Goal: Find contact information: Find contact information

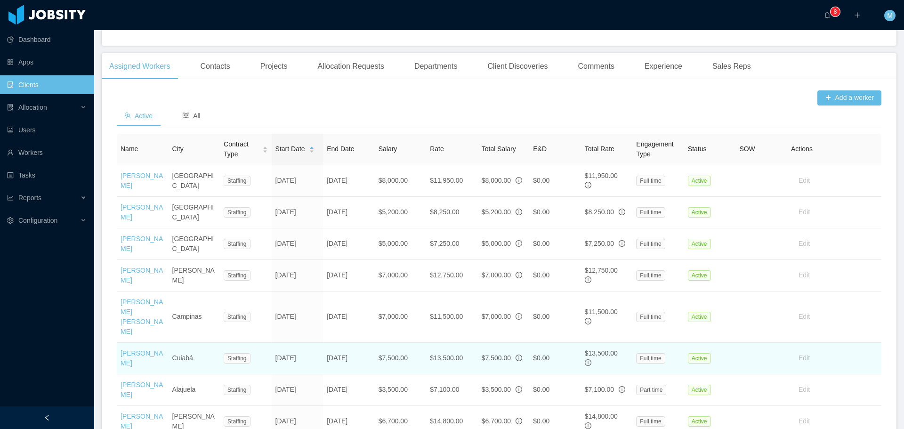
scroll to position [261, 0]
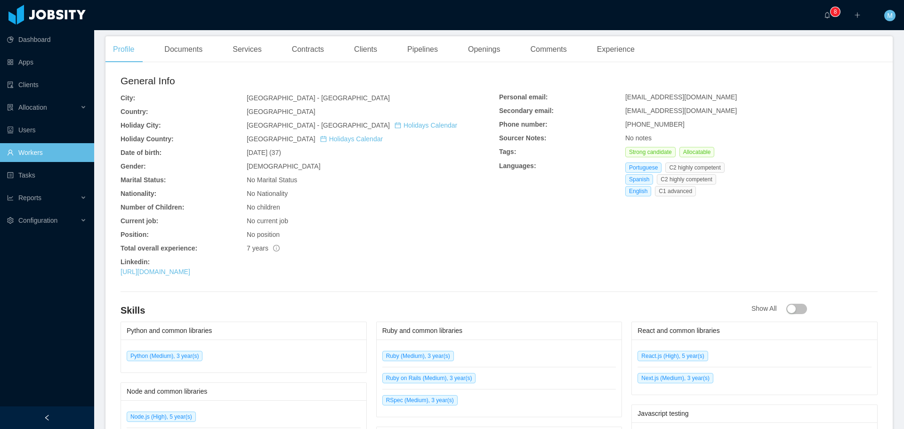
scroll to position [283, 0]
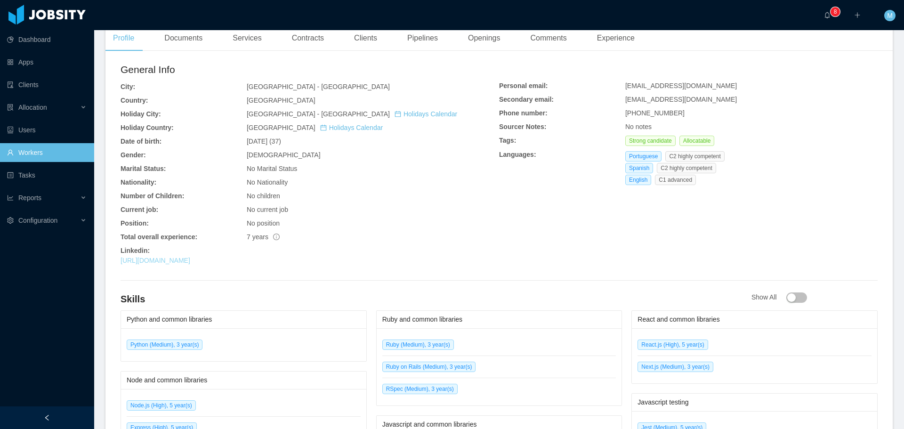
click at [190, 257] on link "https://br.linkedin.com/in/luismramirezr" at bounding box center [156, 261] width 70 height 8
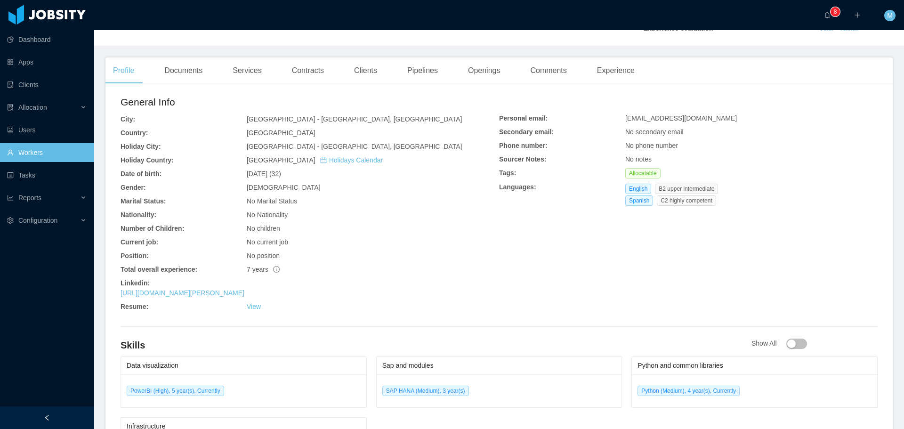
scroll to position [235, 0]
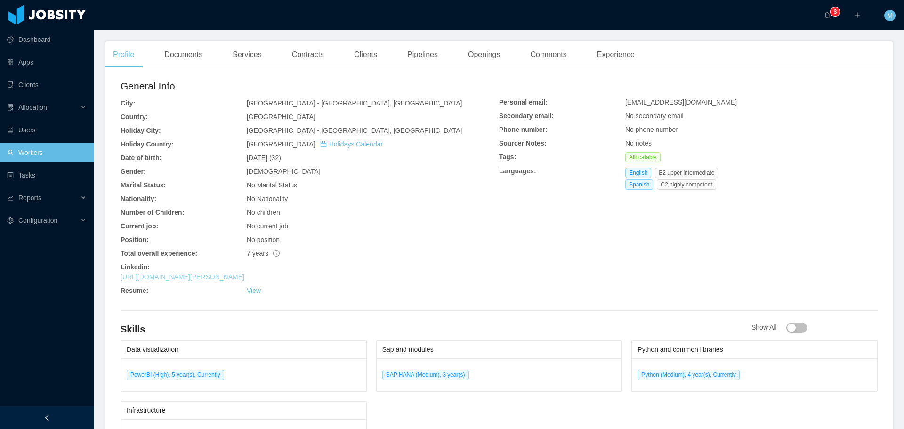
click at [187, 277] on link "[URL][DOMAIN_NAME][PERSON_NAME]" at bounding box center [183, 277] width 124 height 8
